Goal: Task Accomplishment & Management: Complete application form

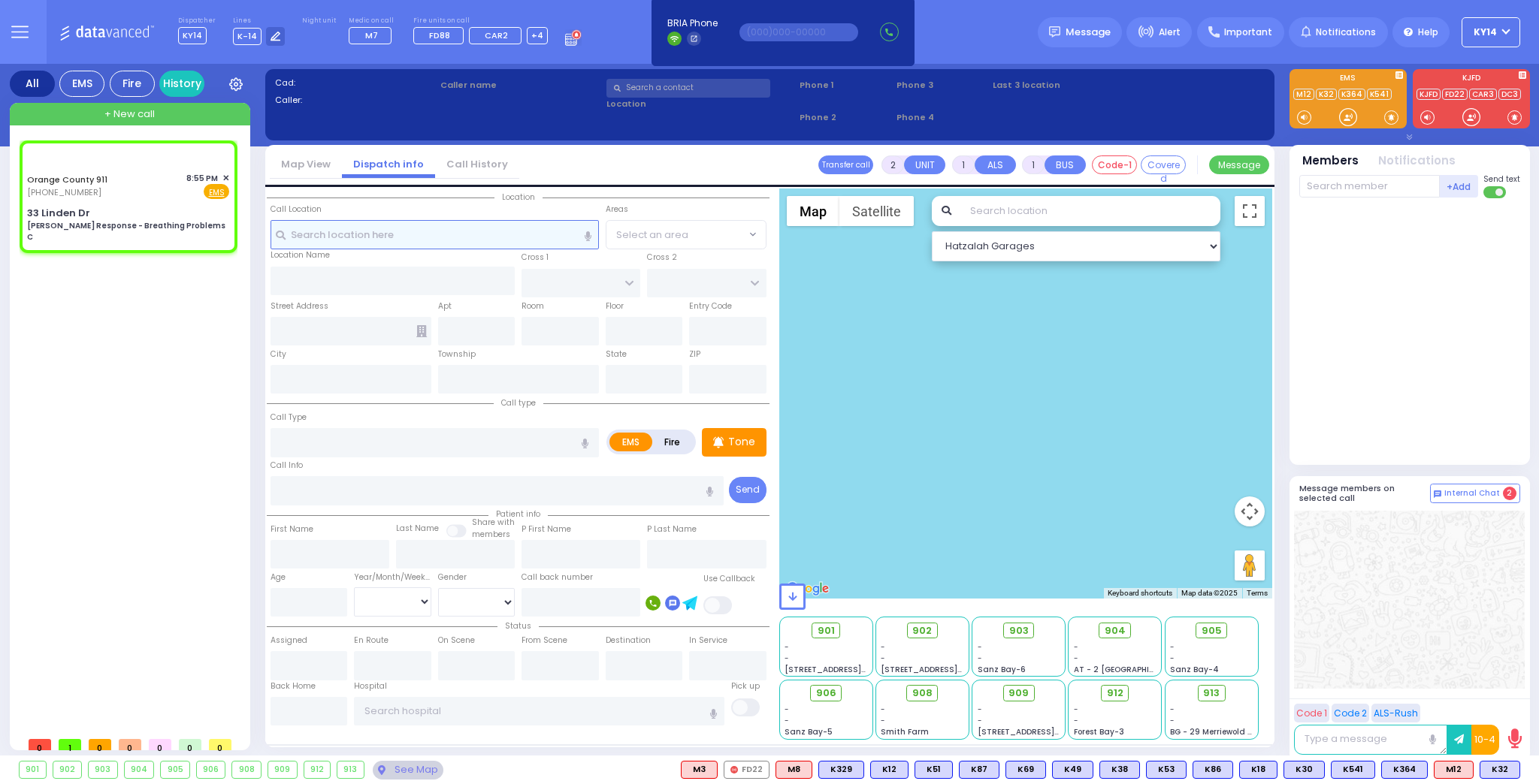
type input "6"
select select
type input "[PERSON_NAME] Response - Breathing Problems C"
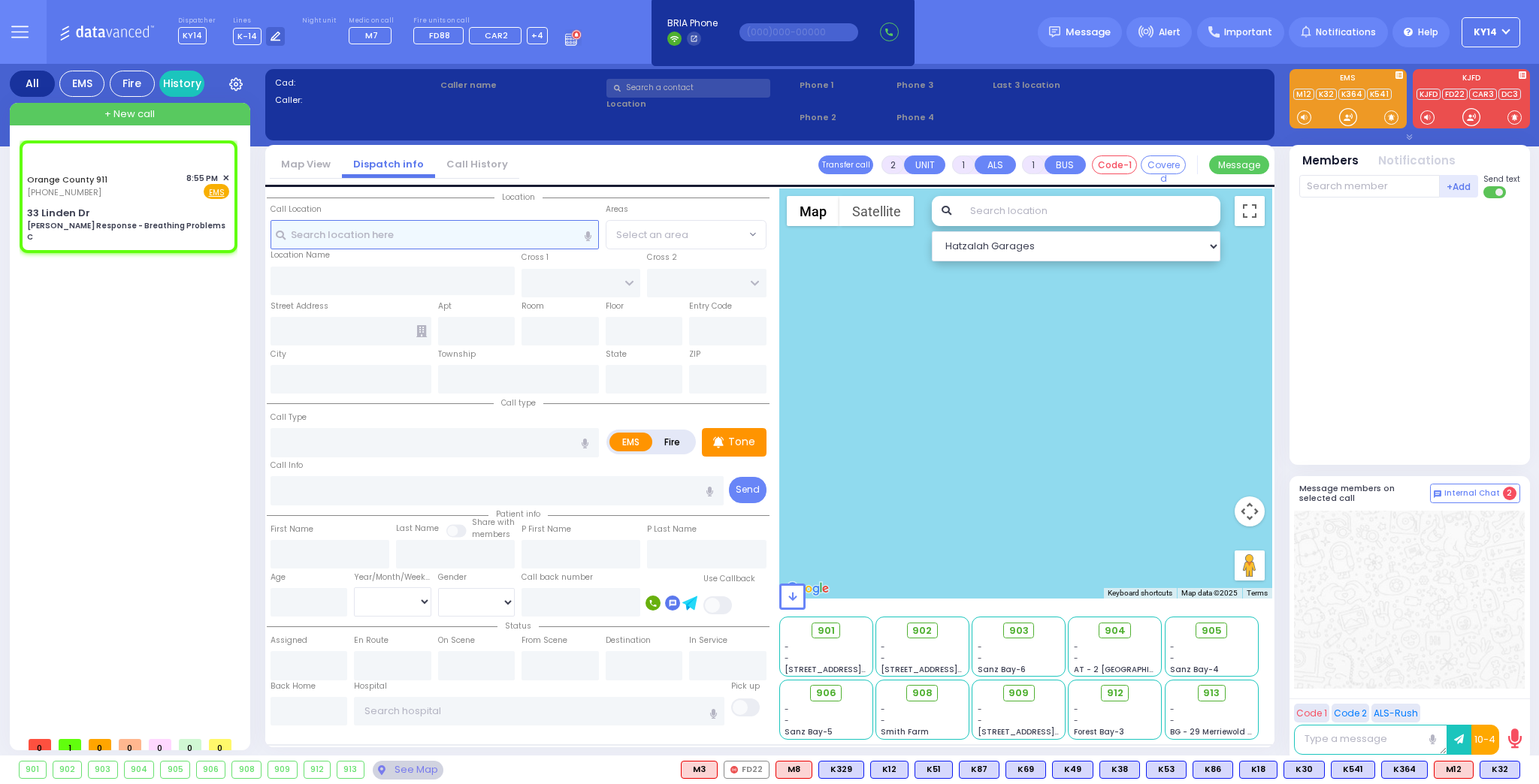
radio input "true"
type input "Nature: : Charlie Response - Breathing Problems C Address: : [STREET_ADDRESS]: …"
select select
select select "Hatzalah Garages"
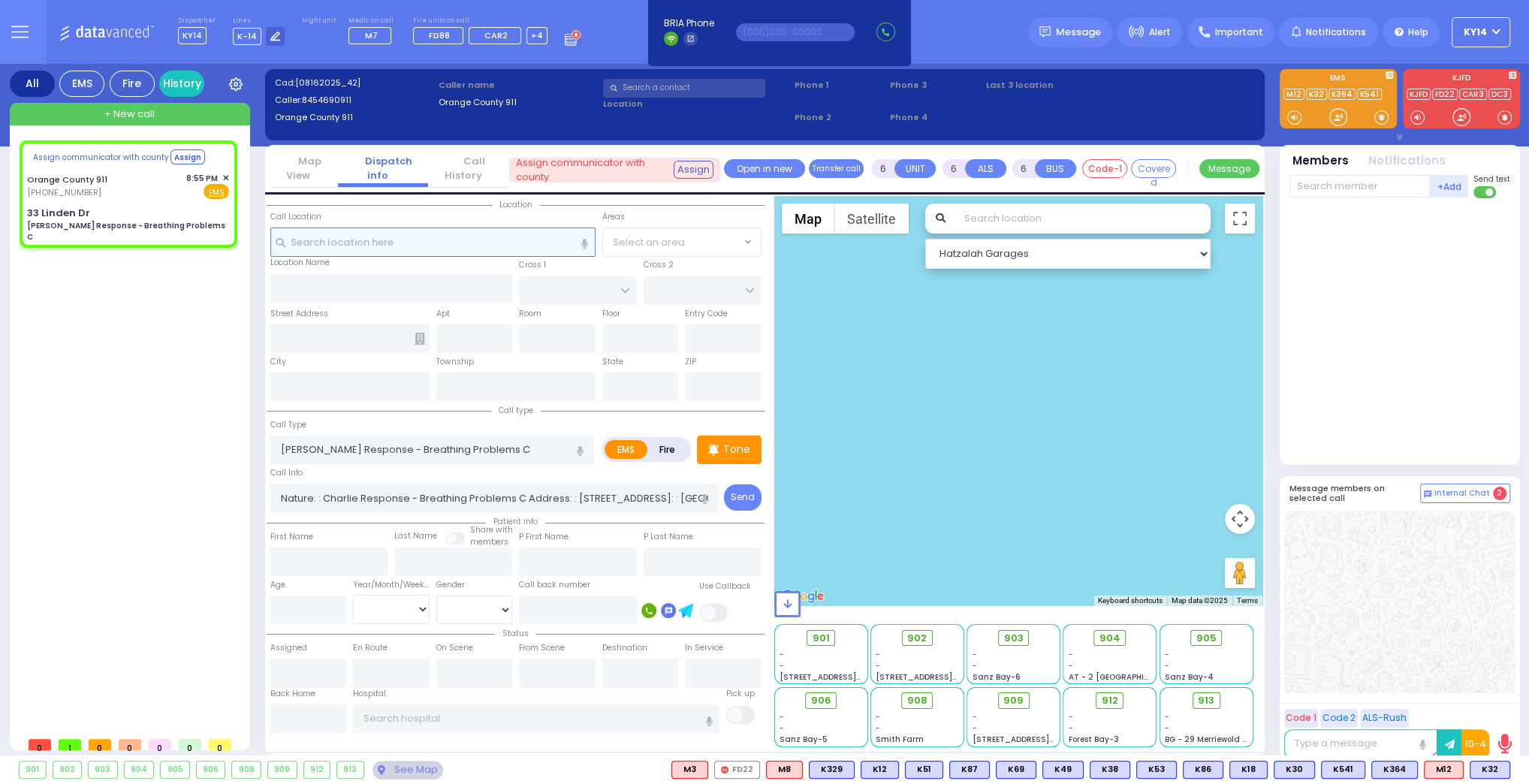
select select
radio input "true"
select select
select select "Hatzalah Garages"
type input "33 Linden Dr"
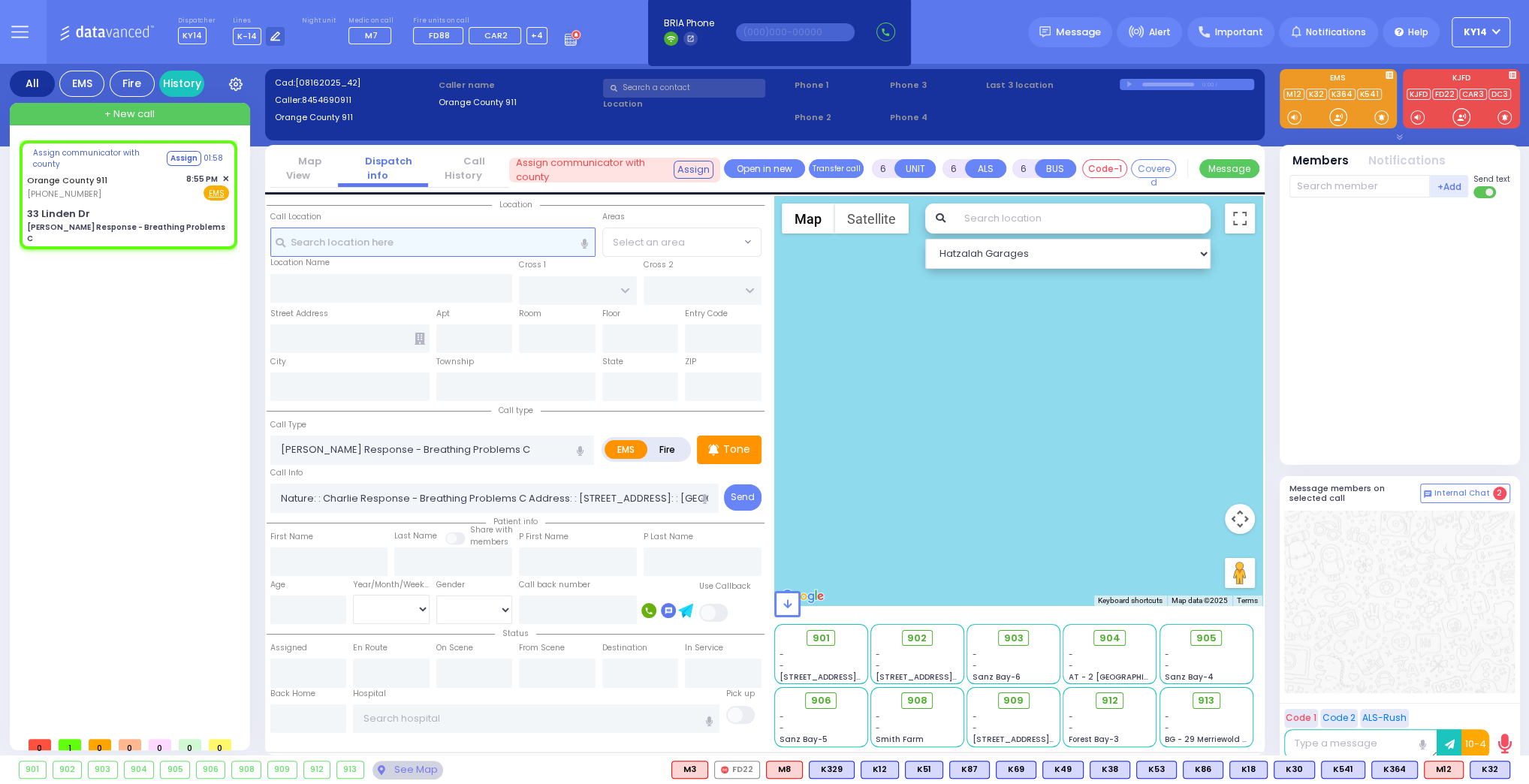
type input "Monroe"
type input "[US_STATE]"
type input "10930"
